Goal: Information Seeking & Learning: Check status

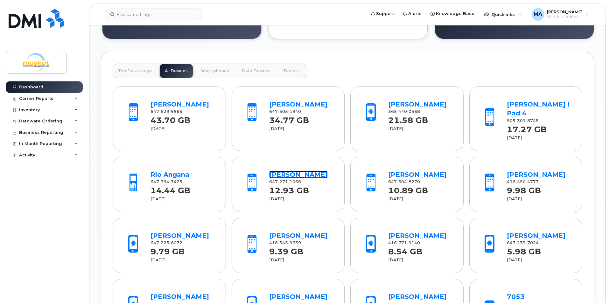
scroll to position [509, 0]
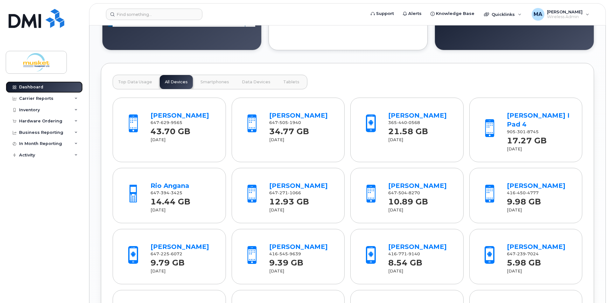
click at [43, 89] on link "Dashboard" at bounding box center [44, 86] width 77 height 11
click at [43, 98] on div "Carrier Reports" at bounding box center [36, 98] width 34 height 5
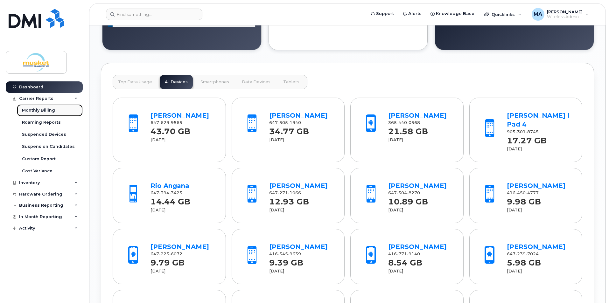
click at [45, 109] on div "Monthly Billing" at bounding box center [38, 111] width 33 height 6
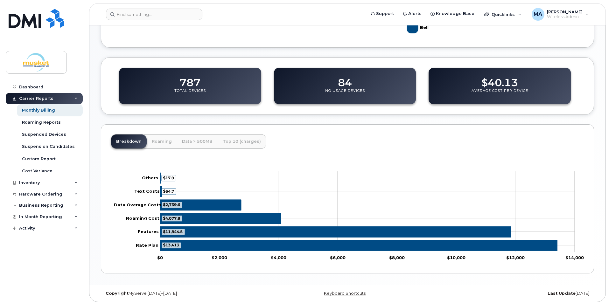
scroll to position [196, 0]
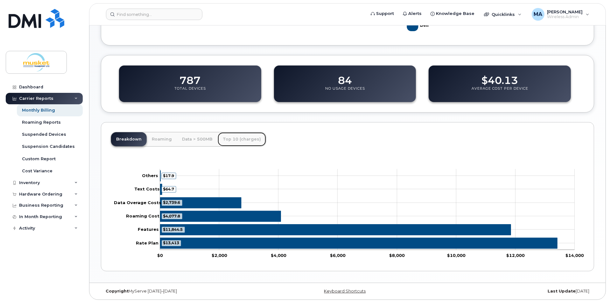
click at [235, 141] on link "Top 10 (charges)" at bounding box center [242, 139] width 48 height 14
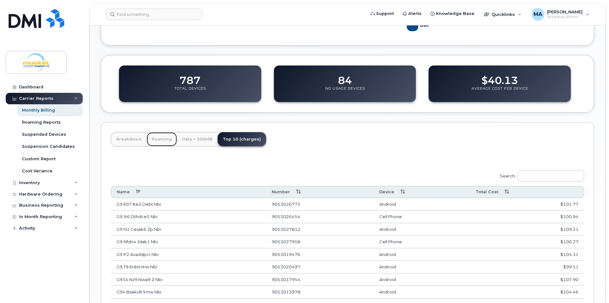
click at [157, 139] on link "Roaming" at bounding box center [162, 139] width 30 height 14
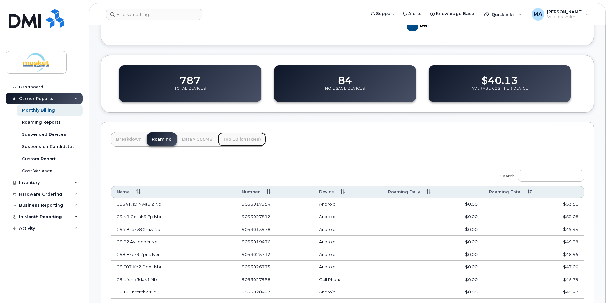
click at [237, 136] on link "Top 10 (charges)" at bounding box center [242, 139] width 48 height 14
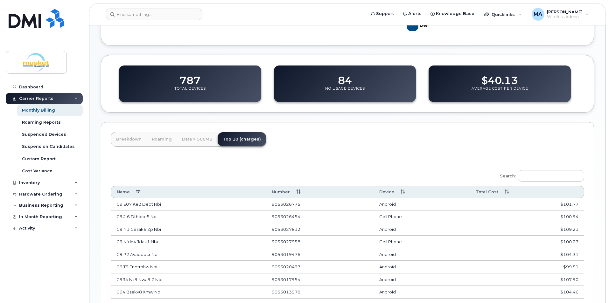
click at [501, 192] on th "Total Cost" at bounding box center [527, 192] width 114 height 12
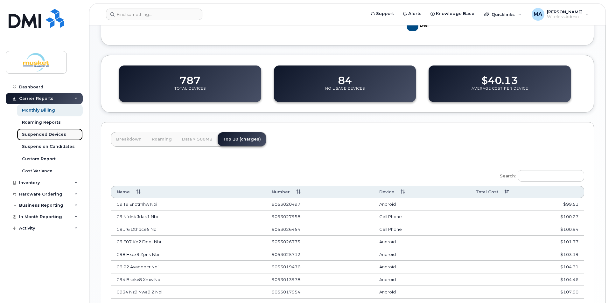
click at [37, 137] on div "Suspended Devices" at bounding box center [44, 135] width 44 height 6
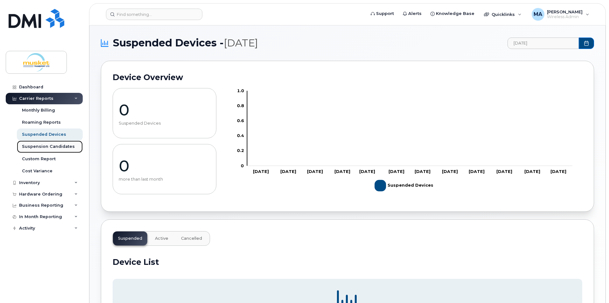
click at [38, 146] on div "Suspension Candidates" at bounding box center [48, 147] width 53 height 6
